Goal: Task Accomplishment & Management: Use online tool/utility

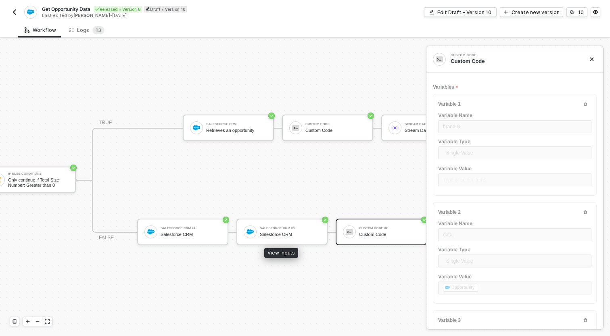
scroll to position [21, 198]
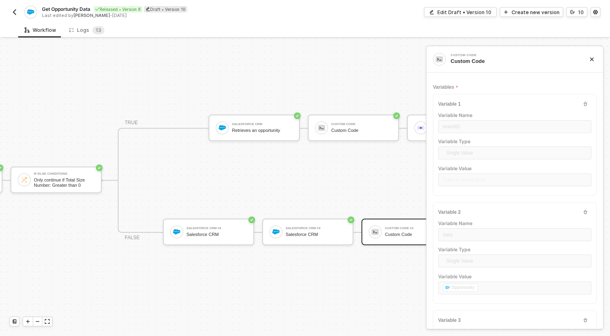
click at [18, 6] on div "Get Opportunity Data Released • Version 8 Draft • Version 10 Last edited by [PE…" at bounding box center [158, 12] width 296 height 13
click at [13, 7] on button "button" at bounding box center [15, 12] width 10 height 10
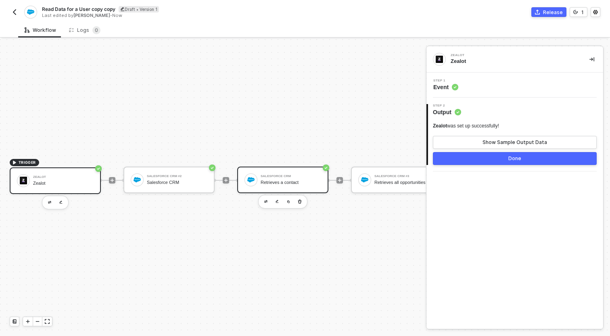
scroll to position [21, 15]
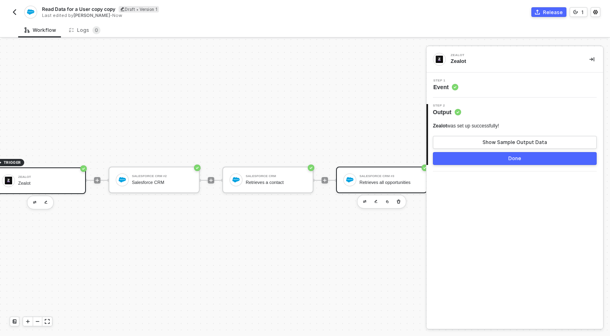
click at [352, 174] on div at bounding box center [350, 180] width 13 height 13
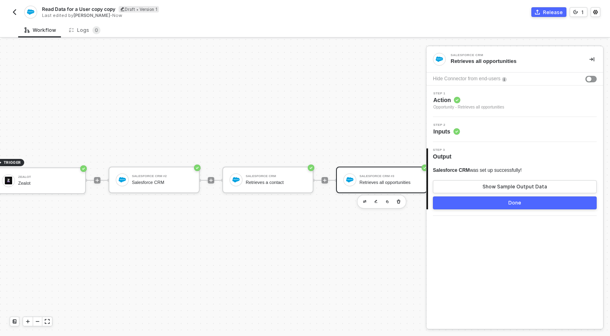
click at [470, 136] on div "Step 2 Inputs" at bounding box center [515, 129] width 177 height 25
click at [470, 130] on div "Step 2 Inputs" at bounding box center [516, 130] width 175 height 12
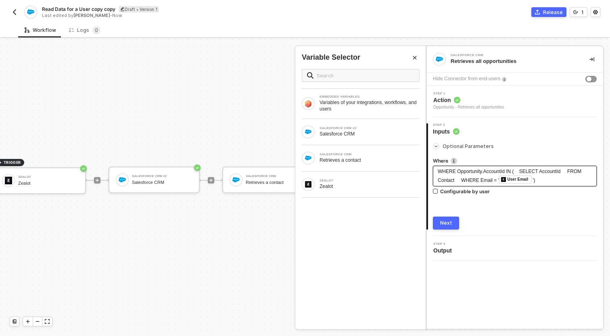
drag, startPoint x: 500, startPoint y: 180, endPoint x: 429, endPoint y: 162, distance: 73.6
click at [429, 162] on div "Optional Parameters Where WHERE Opportunity.AccountId IN ( SELECT AccountId FRO…" at bounding box center [515, 183] width 175 height 94
click at [500, 179] on span "WHERE Opportunity.AccountId IN ( SELECT AccountId FROM Contact WHERE Email = '" at bounding box center [510, 176] width 145 height 15
copy span "WHERE Opportunity.AccountId IN ( SELECT AccountId FROM Contact WHERE Email = '"
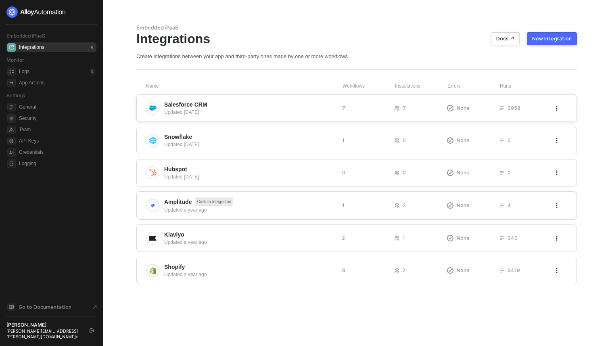
click at [328, 105] on span "Salesforce CRM" at bounding box center [250, 105] width 172 height 8
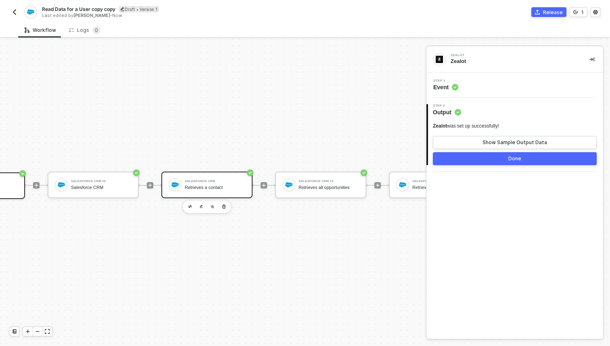
scroll to position [15, 119]
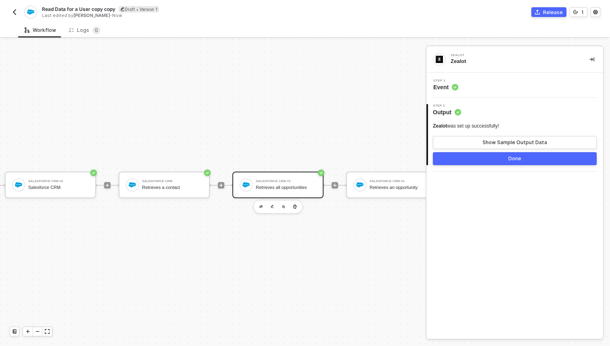
click at [288, 187] on div "Retrieves all opportunities" at bounding box center [286, 187] width 61 height 5
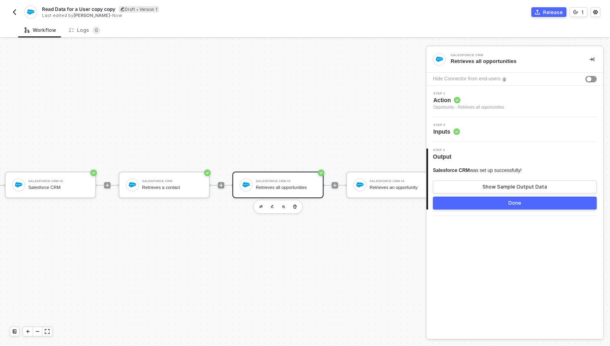
click at [443, 127] on div "Step 2 Inputs" at bounding box center [447, 130] width 27 height 12
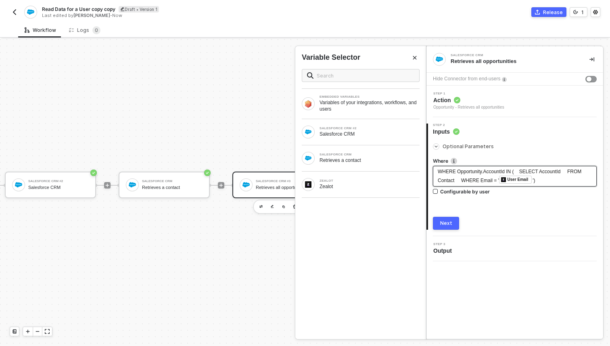
drag, startPoint x: 499, startPoint y: 180, endPoint x: 434, endPoint y: 174, distance: 65.8
click at [434, 174] on div "WHERE Opportunity.AccountId IN ( SELECT AccountId FROM Contact WHERE Email = ' …" at bounding box center [515, 176] width 164 height 21
click at [499, 181] on span "WHERE Opportunity.AccountId IN ( SELECT AccountId FROM Contact WHERE Email = '" at bounding box center [510, 176] width 145 height 15
copy span "WHERE Opportunity.AccountId IN ( SELECT AccountId FROM Contact WHERE Email ="
